Goal: Transaction & Acquisition: Purchase product/service

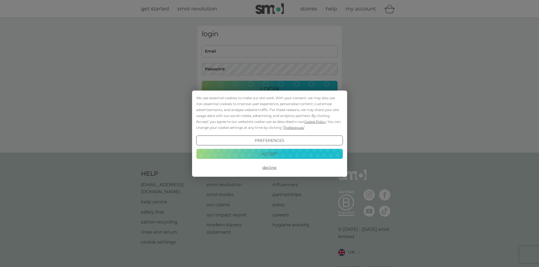
click at [271, 155] on button "Accept" at bounding box center [269, 154] width 146 height 10
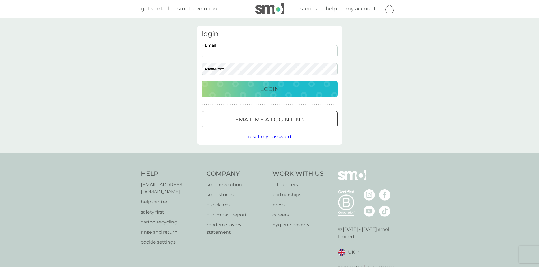
click at [231, 53] on input "Email" at bounding box center [270, 51] width 136 height 12
type input "[EMAIL_ADDRESS][DOMAIN_NAME]"
click at [240, 92] on div "Login" at bounding box center [269, 89] width 124 height 9
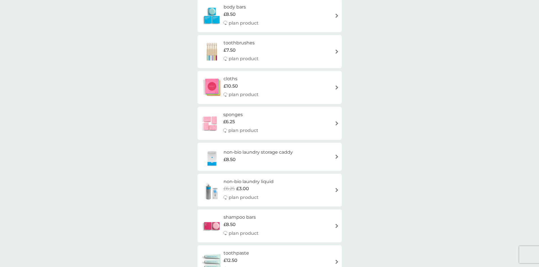
scroll to position [650, 0]
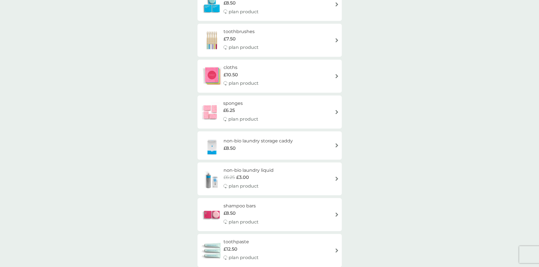
click at [271, 143] on h6 "non-bio laundry storage caddy" at bounding box center [257, 140] width 69 height 7
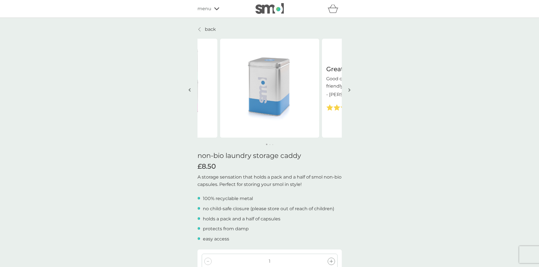
click at [349, 89] on img "button" at bounding box center [349, 90] width 2 height 4
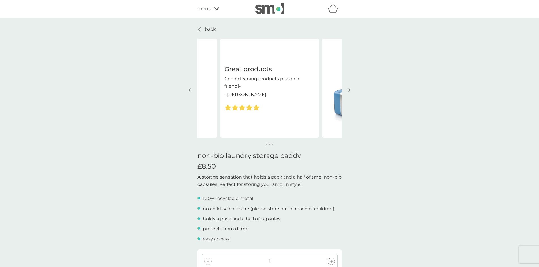
click at [349, 89] on img "button" at bounding box center [349, 90] width 2 height 4
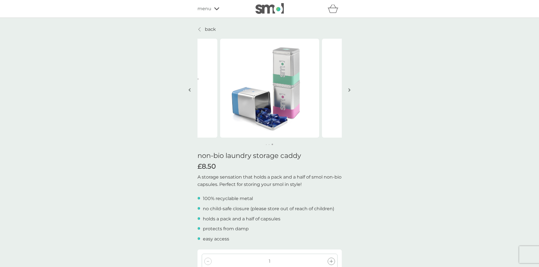
click at [294, 85] on img at bounding box center [269, 88] width 99 height 99
click at [350, 90] on button "button" at bounding box center [349, 90] width 4 height 28
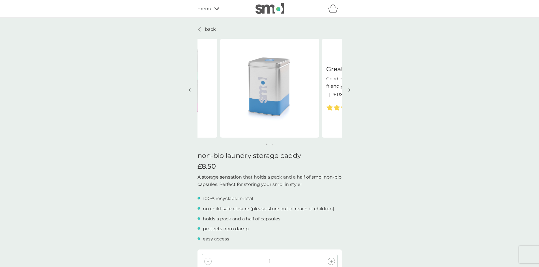
click at [350, 89] on button "button" at bounding box center [349, 90] width 4 height 28
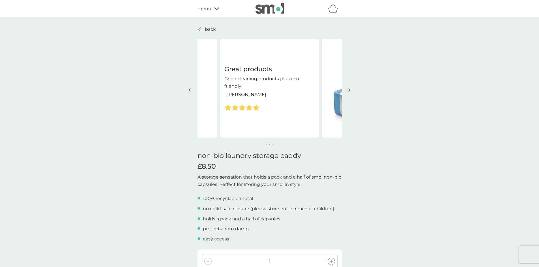
click at [350, 89] on button "button" at bounding box center [349, 90] width 4 height 28
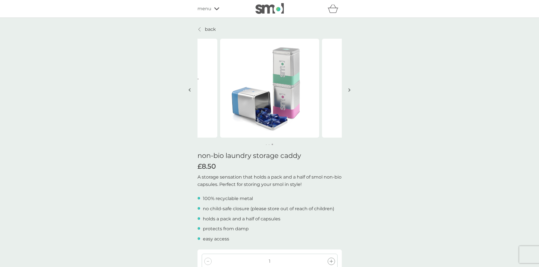
click at [208, 28] on p "back" at bounding box center [210, 29] width 11 height 7
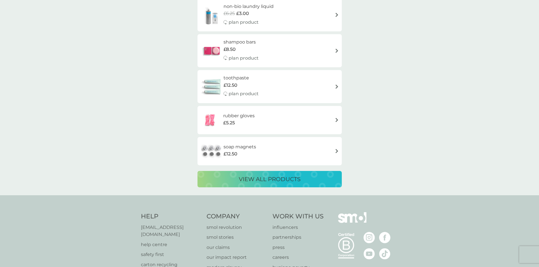
scroll to position [820, 0]
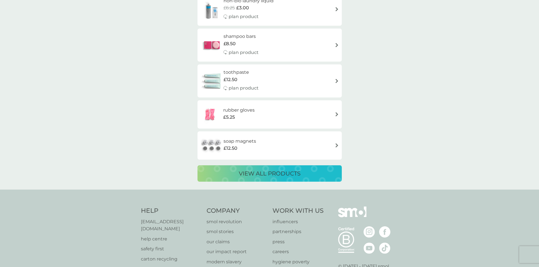
click at [283, 176] on p "view all products" at bounding box center [270, 173] width 62 height 9
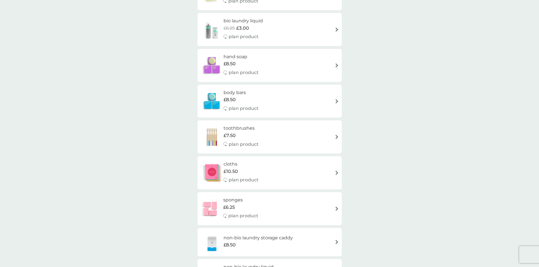
scroll to position [170, 0]
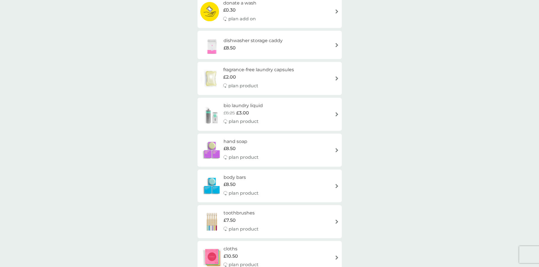
scroll to position [820, 0]
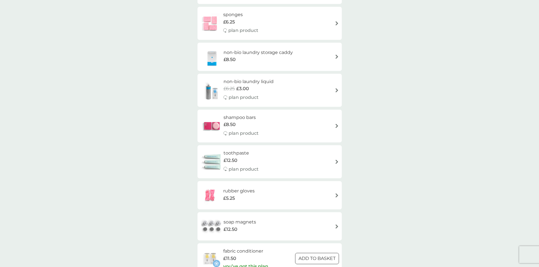
scroll to position [424, 0]
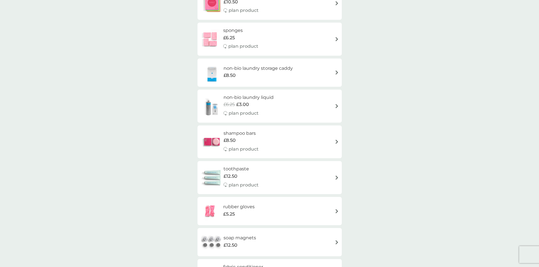
click at [250, 66] on h6 "non-bio laundry storage caddy" at bounding box center [257, 68] width 69 height 7
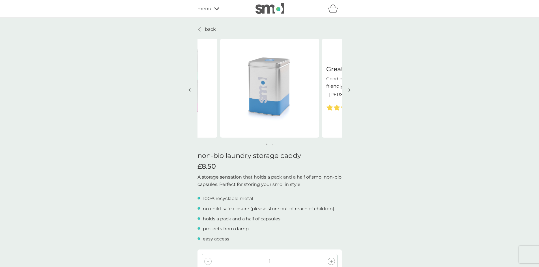
scroll to position [28, 0]
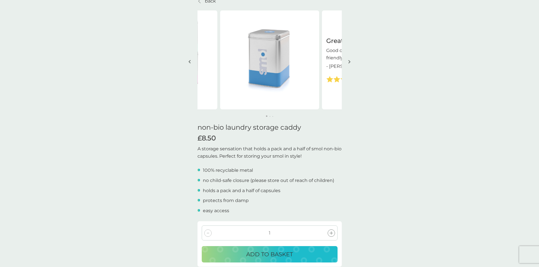
click at [349, 61] on img "button" at bounding box center [349, 62] width 2 height 4
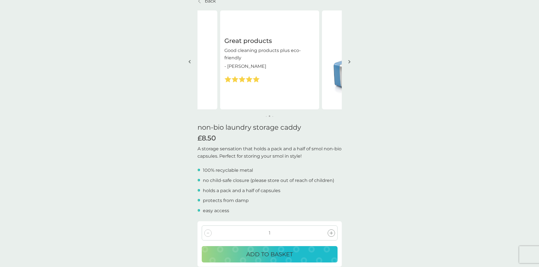
click at [349, 61] on img "button" at bounding box center [349, 62] width 2 height 4
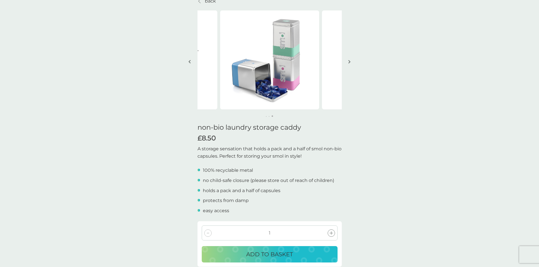
click at [349, 61] on img "button" at bounding box center [349, 62] width 2 height 4
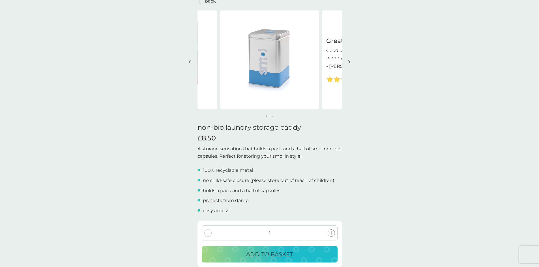
click at [349, 61] on img "button" at bounding box center [349, 62] width 2 height 4
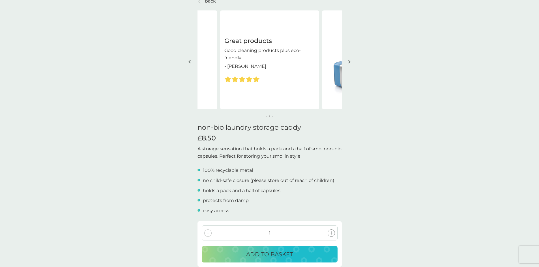
scroll to position [141, 0]
